Goal: Transaction & Acquisition: Purchase product/service

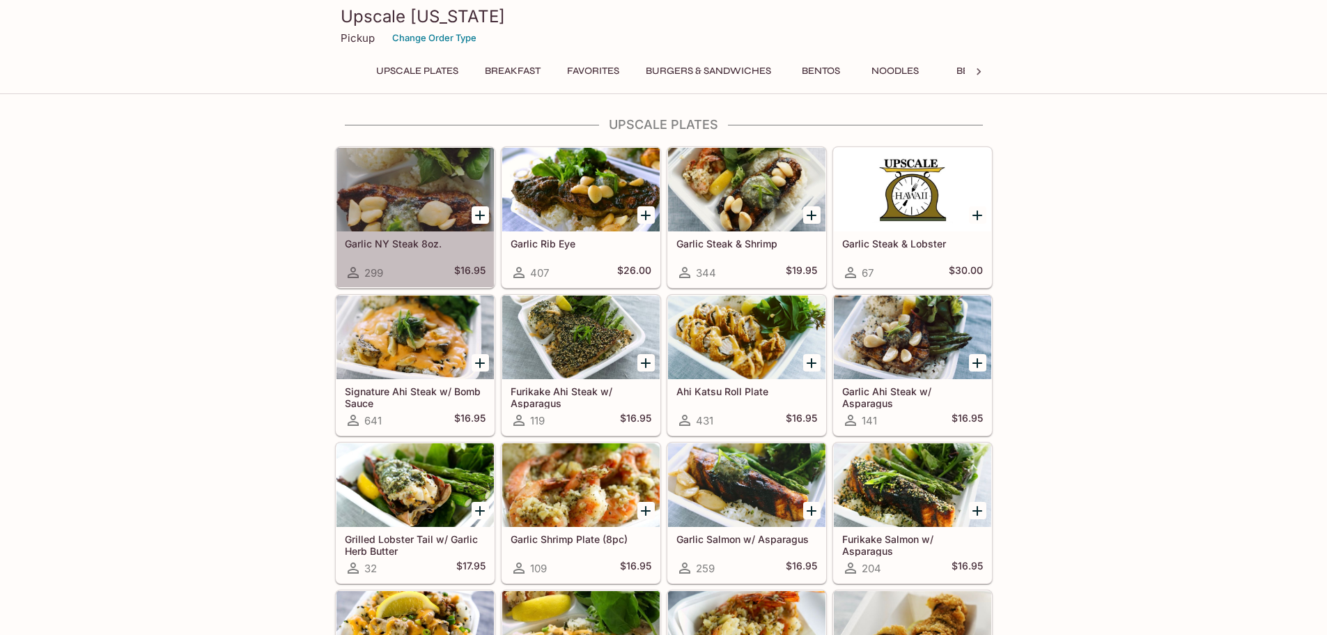
click at [399, 209] on div at bounding box center [414, 190] width 157 height 84
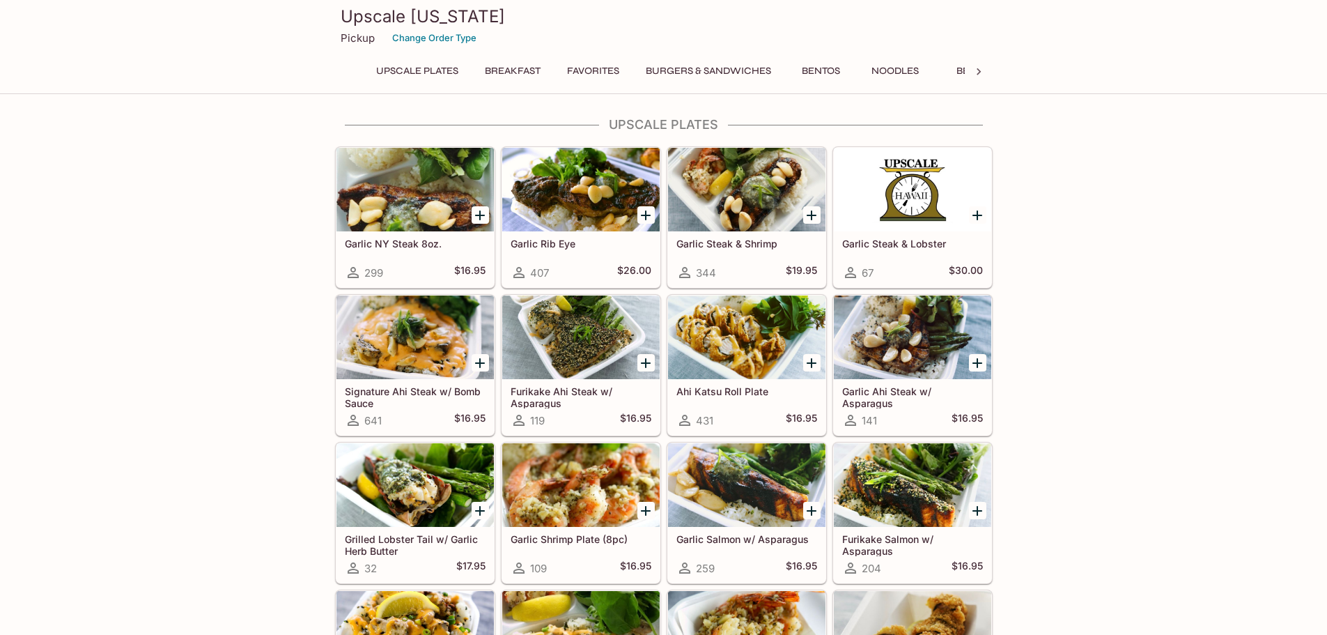
click at [717, 238] on h5 "Garlic Steak & Shrimp" at bounding box center [746, 244] width 141 height 12
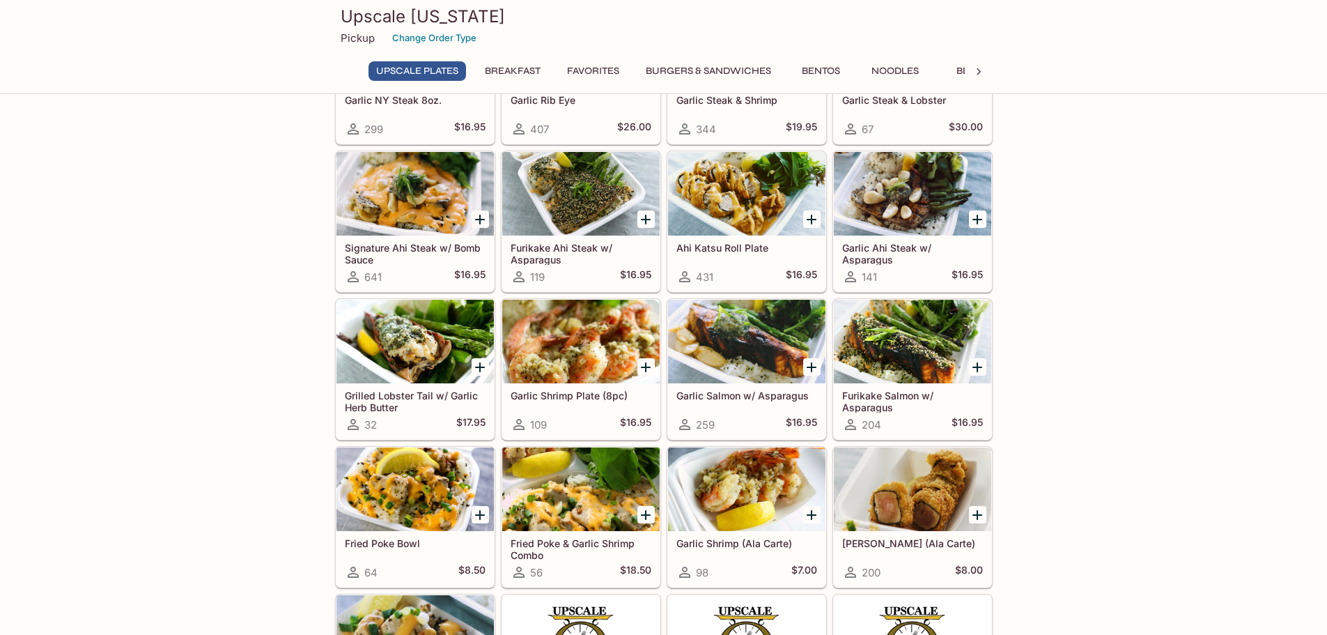
scroll to position [279, 0]
